Goal: Information Seeking & Learning: Learn about a topic

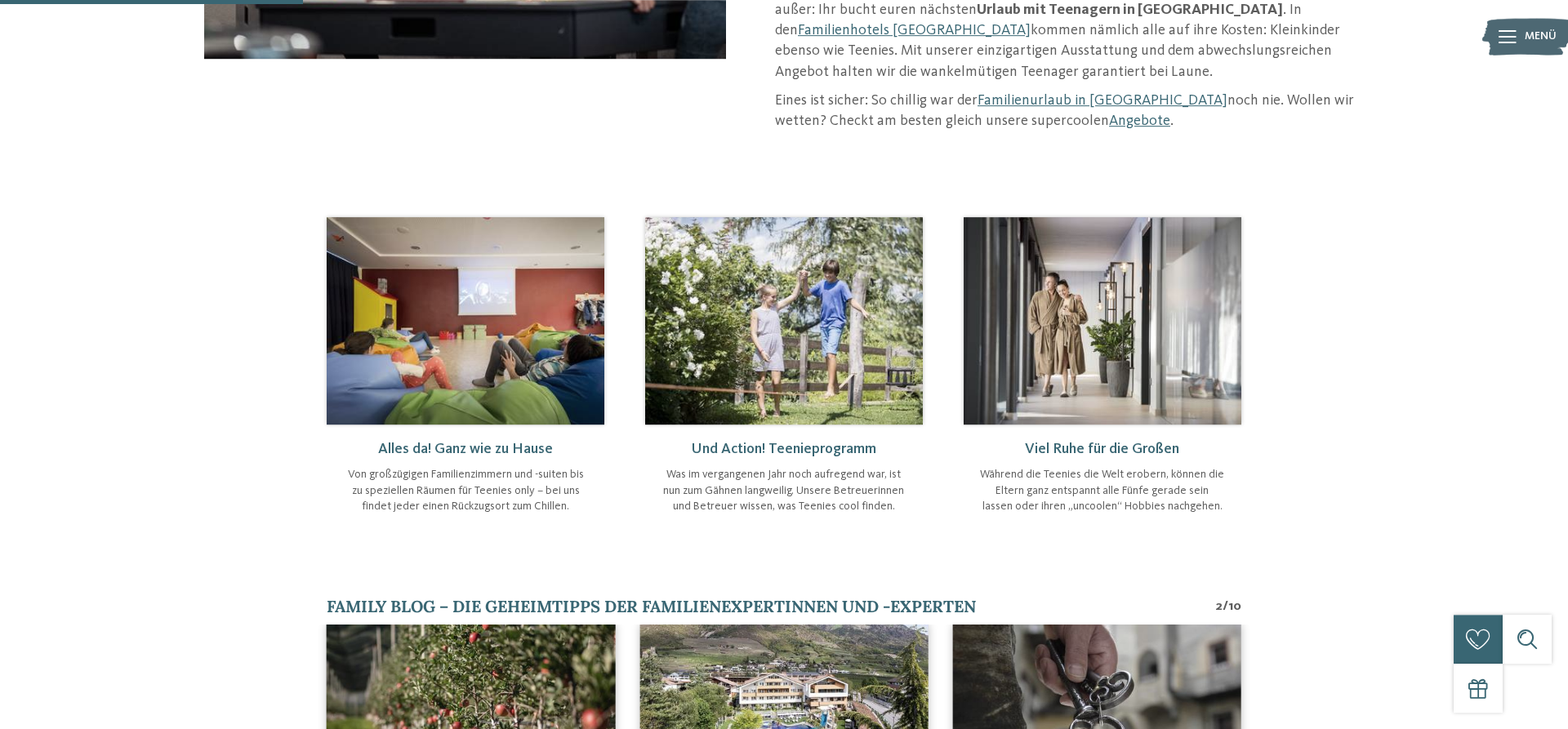
scroll to position [750, 0]
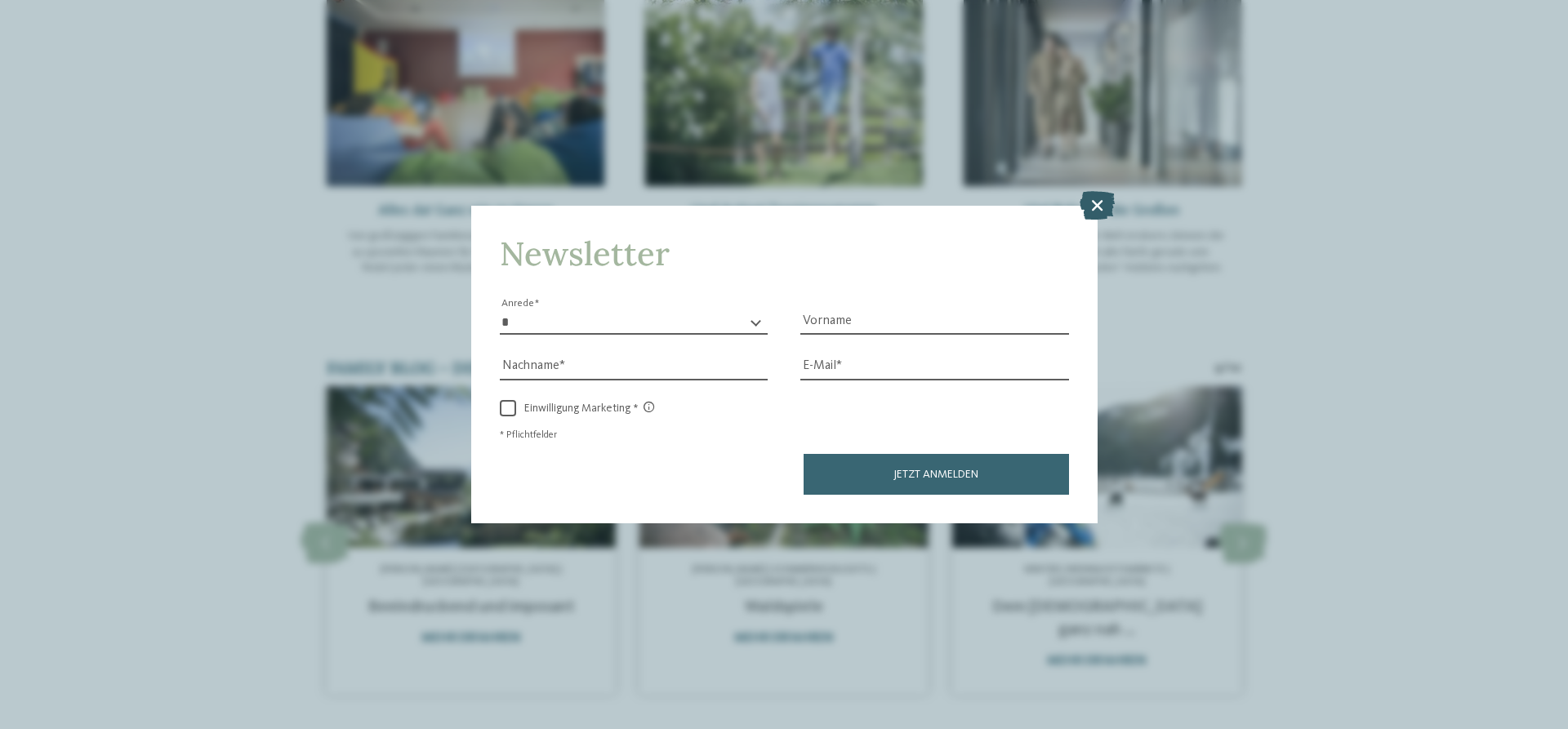
click at [1097, 197] on icon at bounding box center [1097, 206] width 35 height 29
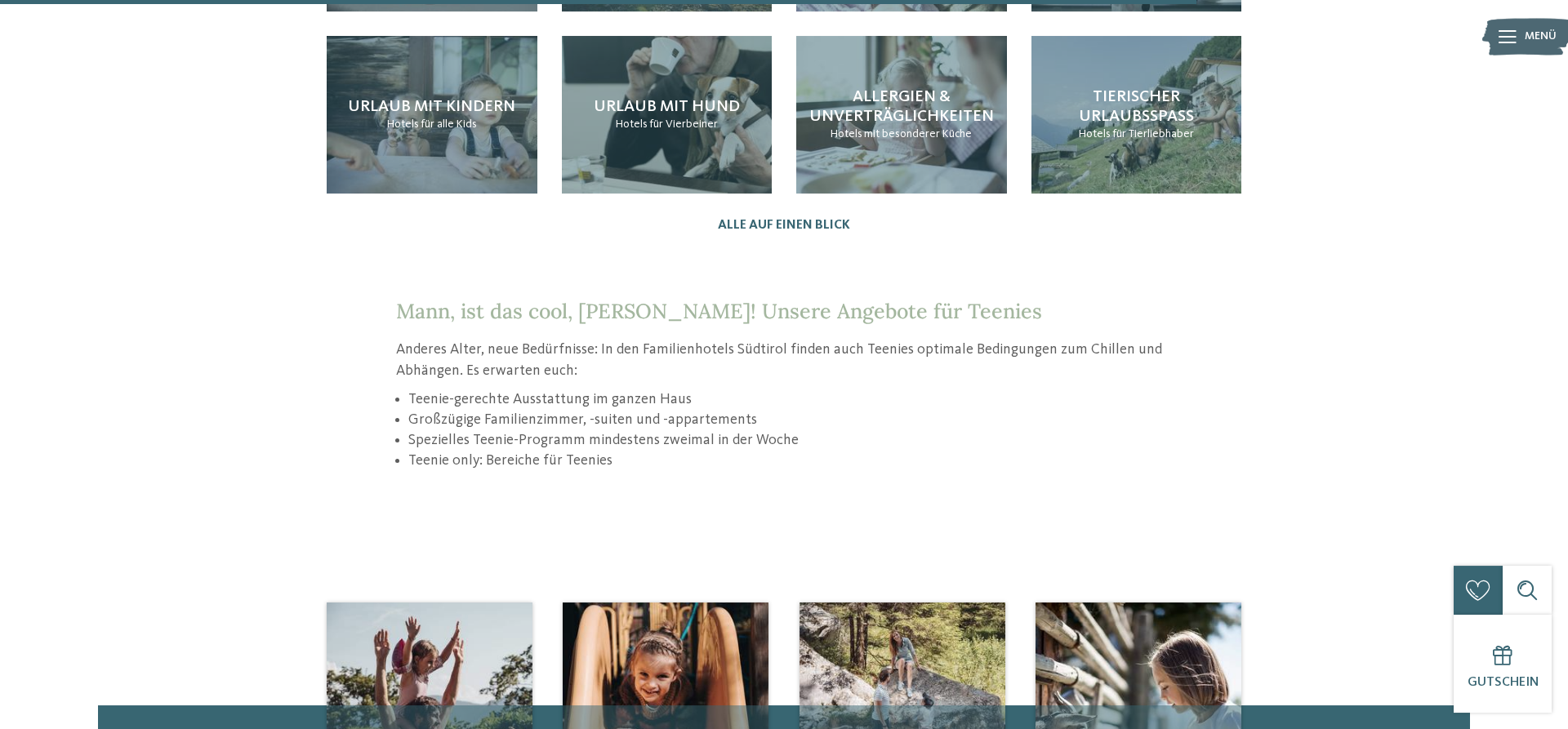
scroll to position [1960, 0]
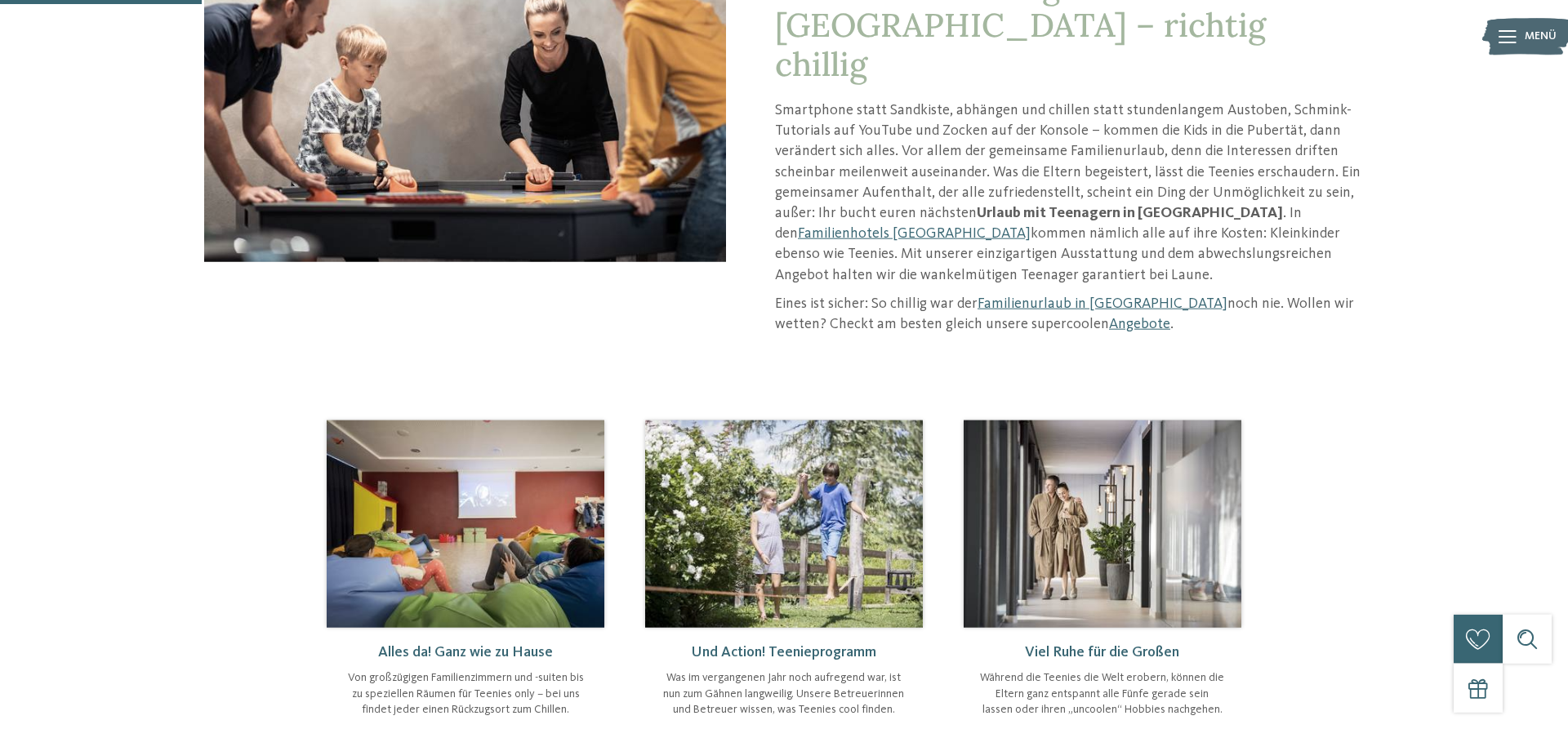
scroll to position [333, 0]
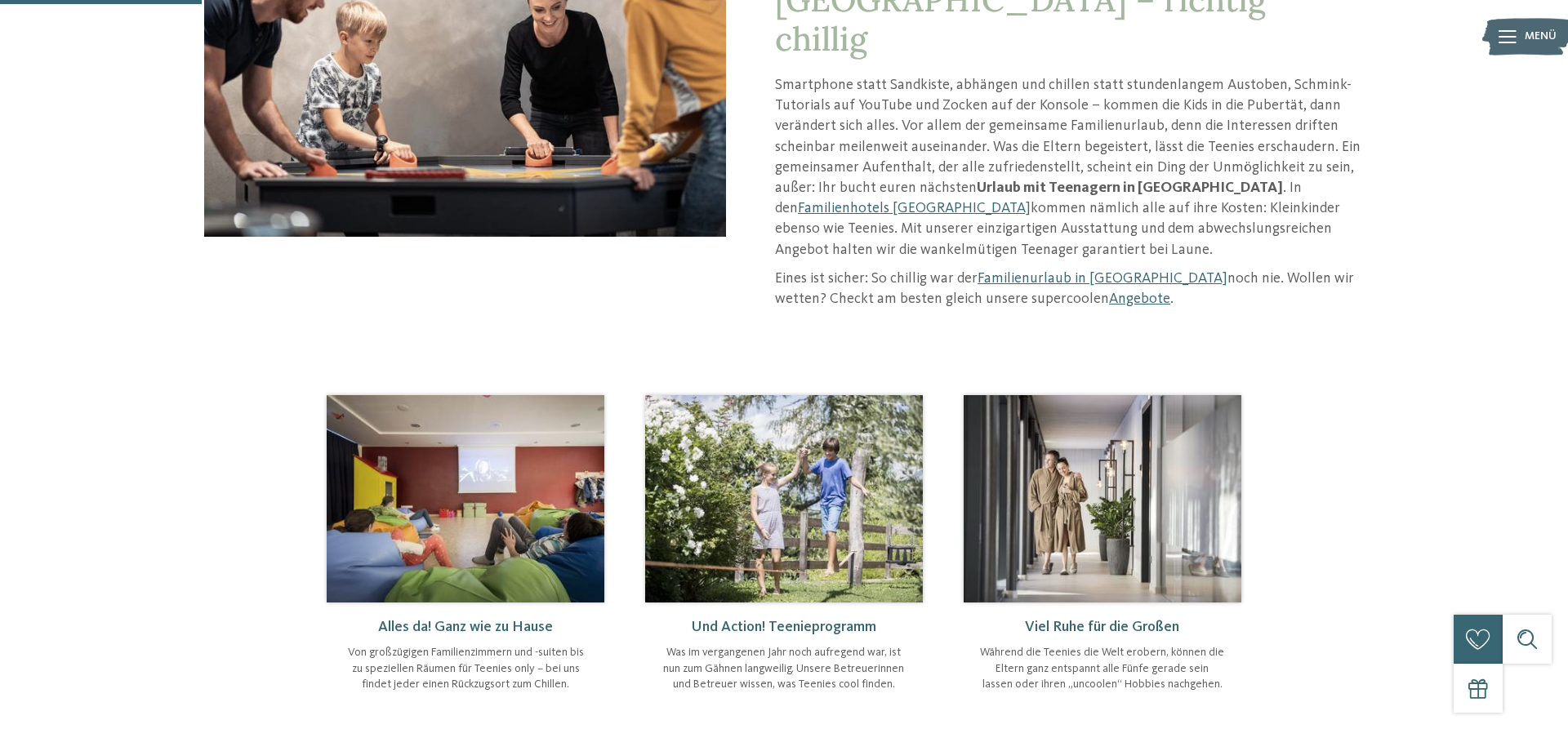
click at [518, 535] on img at bounding box center [465, 499] width 278 height 208
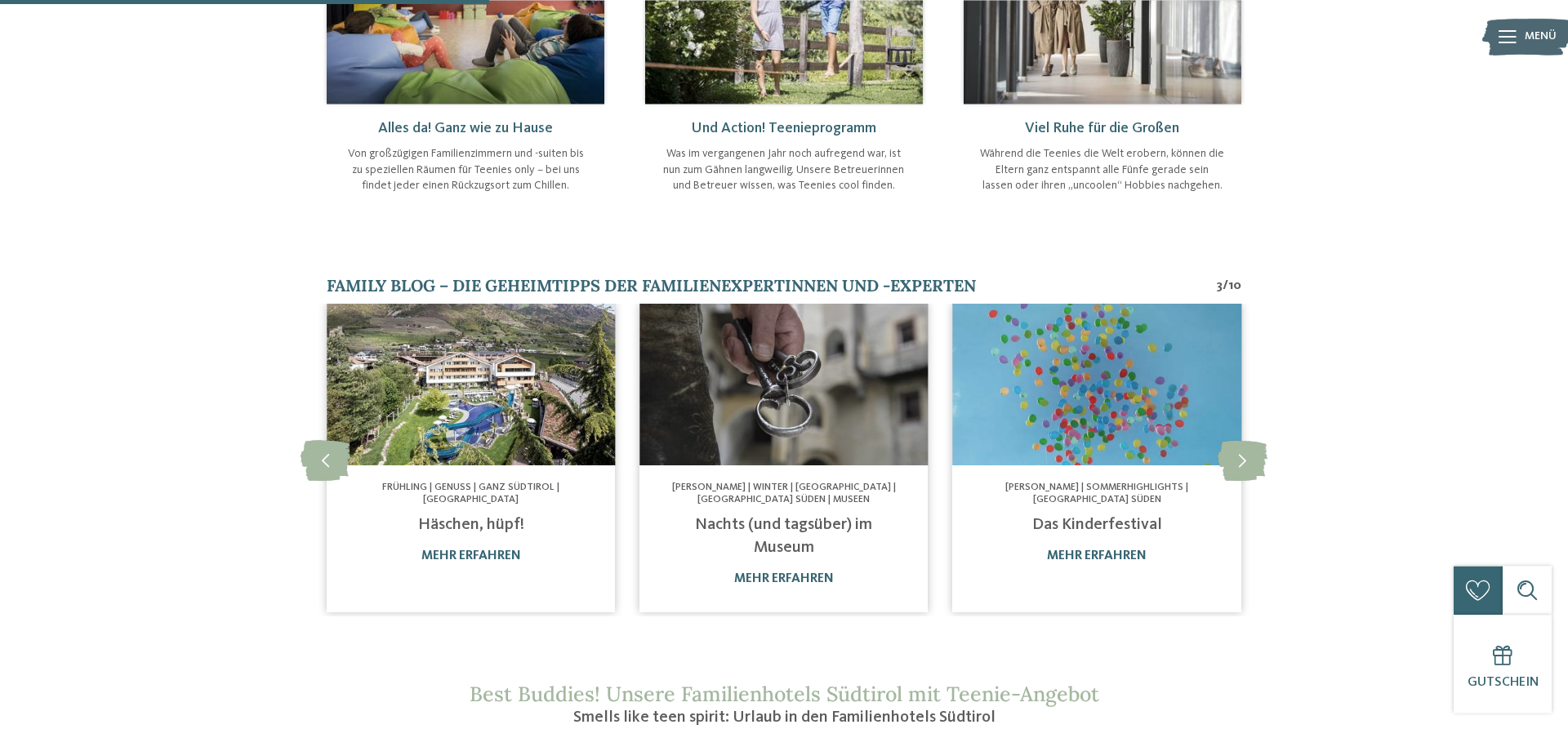
scroll to position [833, 0]
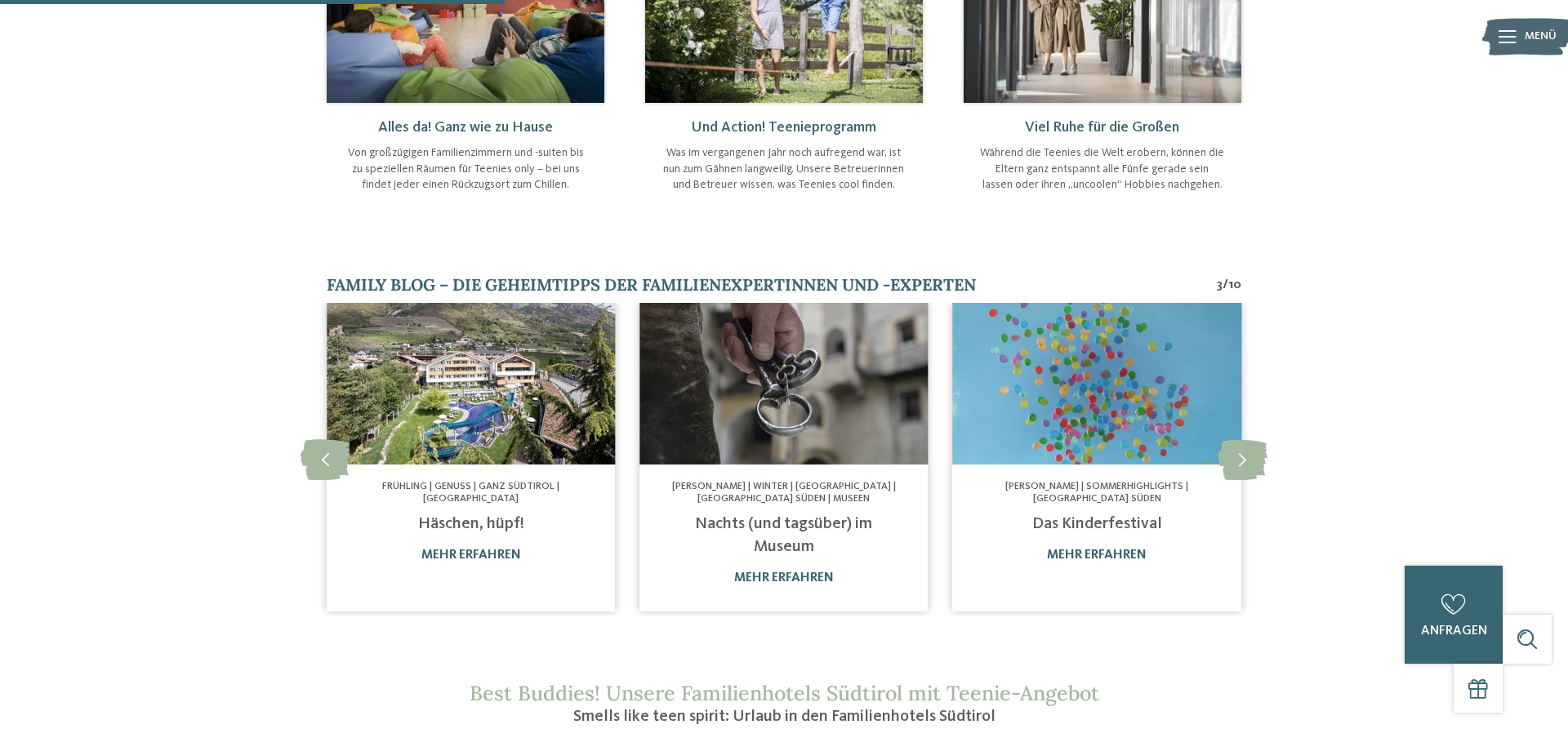
click at [494, 417] on img at bounding box center [470, 384] width 289 height 163
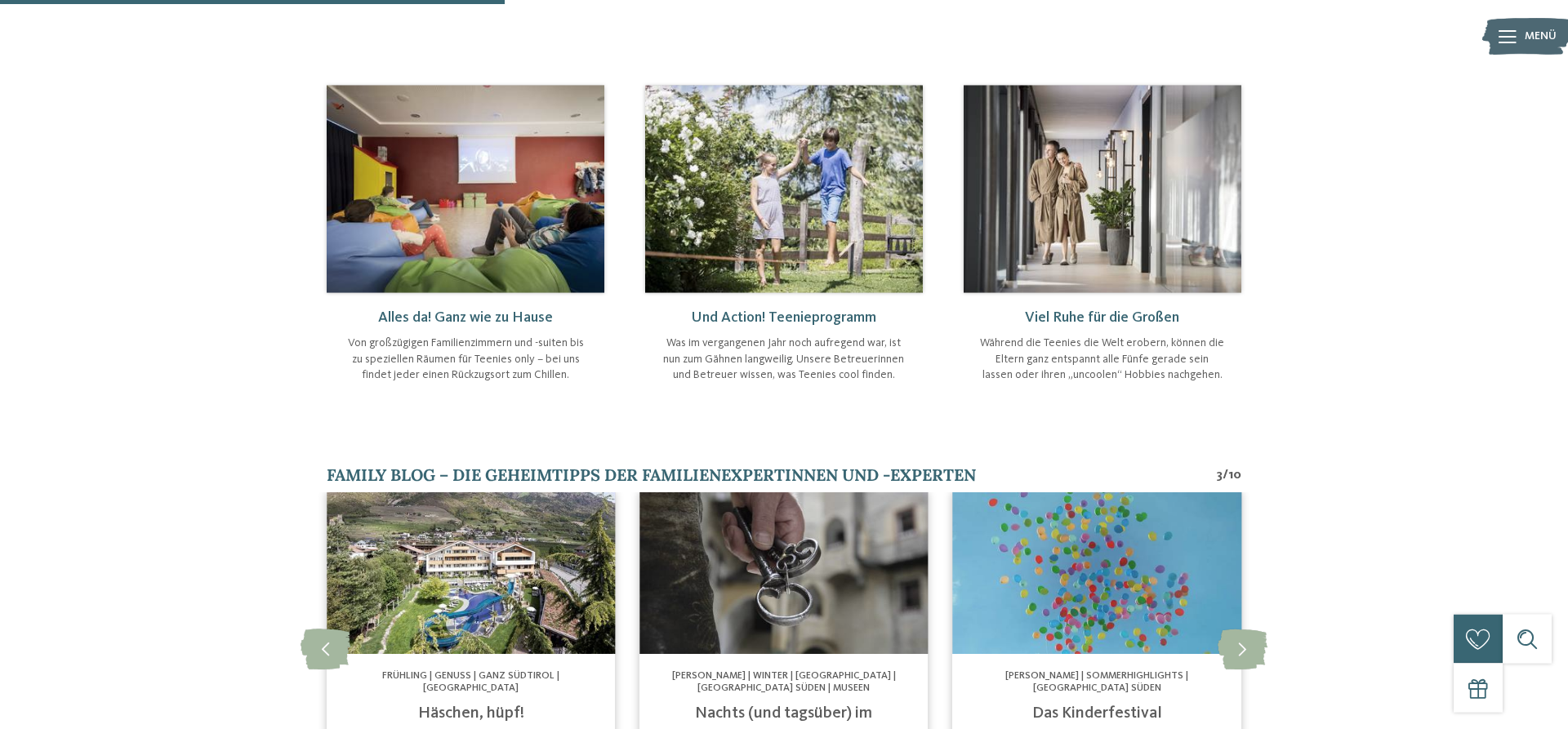
scroll to position [250, 0]
